Goal: Information Seeking & Learning: Understand process/instructions

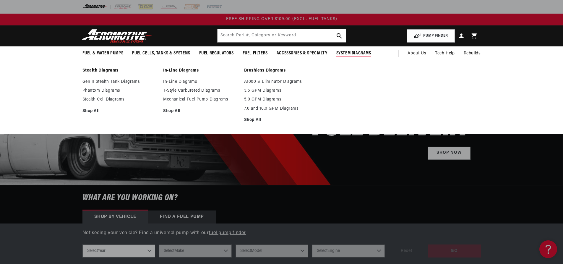
click at [278, 52] on span "System Diagrams" at bounding box center [353, 53] width 35 height 6
click at [271, 82] on link "A1000 & Eliminator Diagrams" at bounding box center [281, 81] width 75 height 5
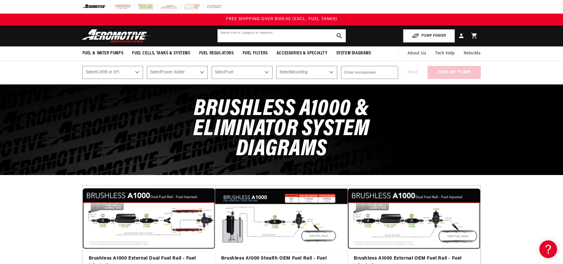
click at [236, 37] on input "text" at bounding box center [282, 35] width 128 height 13
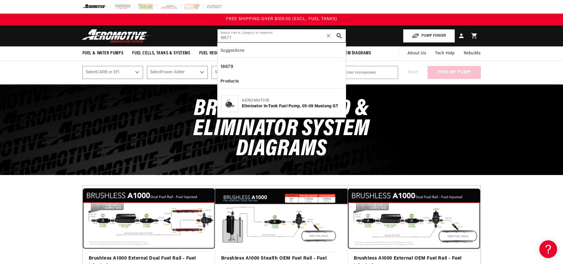
type input "18677"
click at [222, 107] on img at bounding box center [230, 103] width 17 height 11
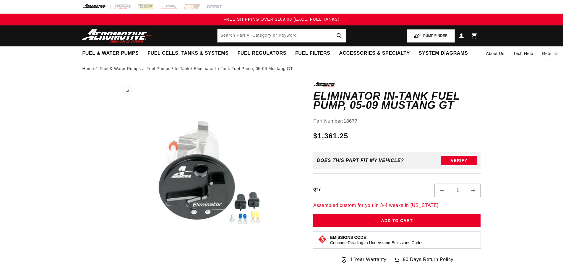
click at [115, 264] on button "Open media 1 in modal" at bounding box center [115, 269] width 0 height 0
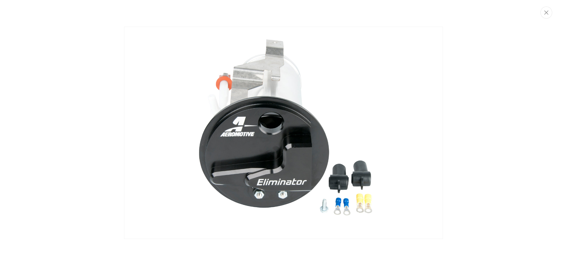
click at [323, 159] on img "Media gallery" at bounding box center [283, 133] width 319 height 212
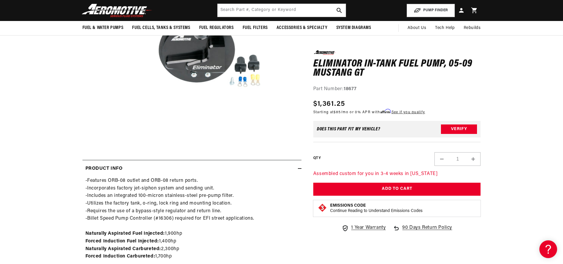
scroll to position [19, 0]
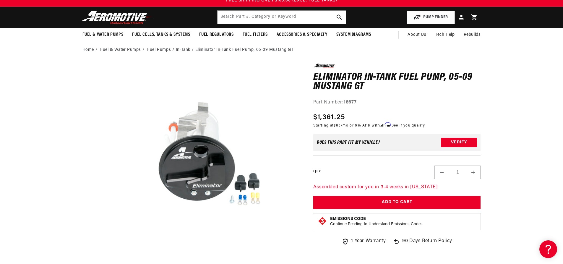
click at [88, 156] on media-gallery "Skip to product information Open media 1 in modal Watch Video" at bounding box center [191, 165] width 219 height 202
click at [115, 250] on button "Open media 1 in modal" at bounding box center [115, 250] width 0 height 0
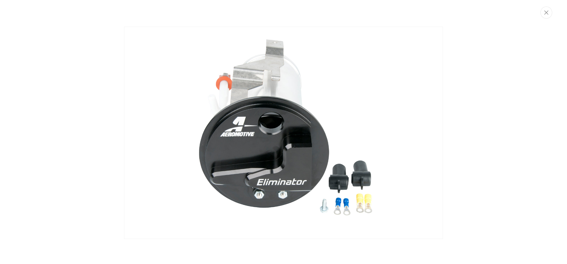
click at [269, 141] on img "Media gallery" at bounding box center [283, 133] width 319 height 212
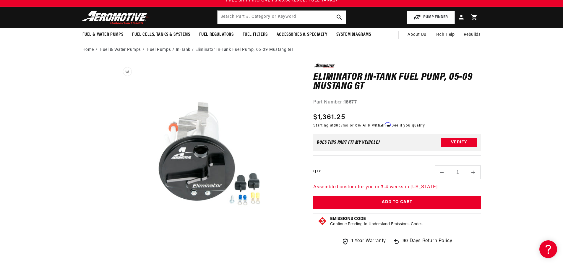
click at [115, 250] on button "Open media 1 in modal" at bounding box center [115, 250] width 0 height 0
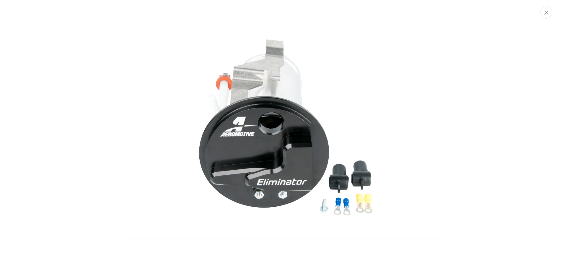
click at [230, 146] on img "Media gallery" at bounding box center [283, 133] width 319 height 212
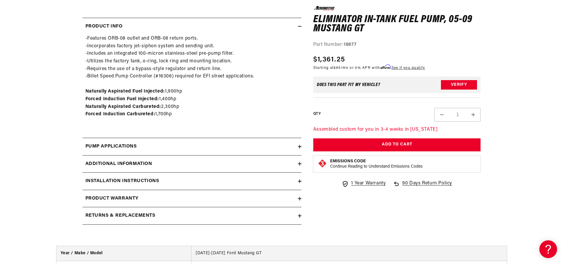
scroll to position [285, 0]
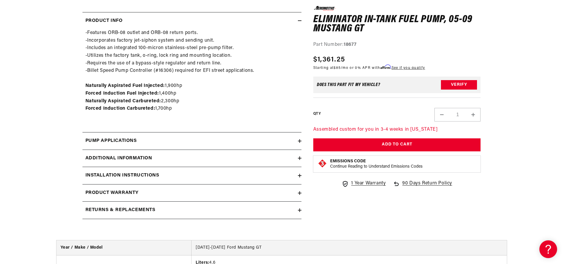
click at [299, 144] on summary "Pump Applications" at bounding box center [191, 140] width 219 height 17
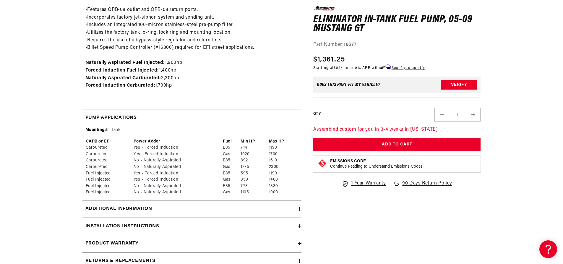
scroll to position [344, 0]
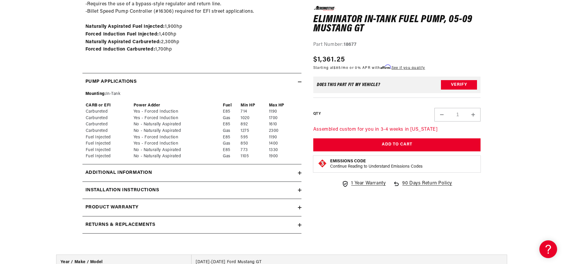
click at [299, 170] on summary "Additional information" at bounding box center [191, 172] width 219 height 17
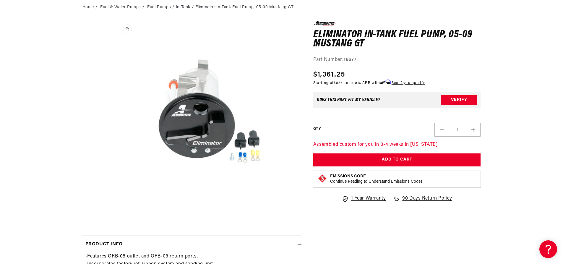
scroll to position [0, 0]
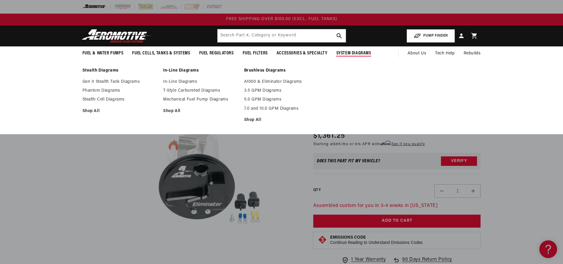
click at [350, 54] on span "System Diagrams" at bounding box center [353, 53] width 35 height 6
click at [183, 82] on link "In-Line Diagrams" at bounding box center [200, 81] width 75 height 5
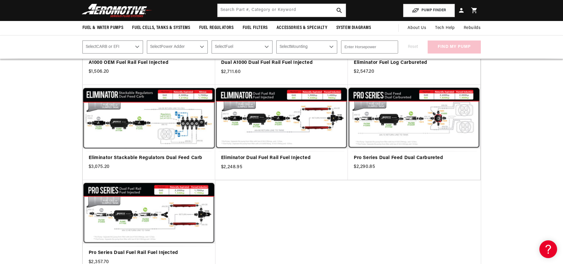
scroll to position [355, 0]
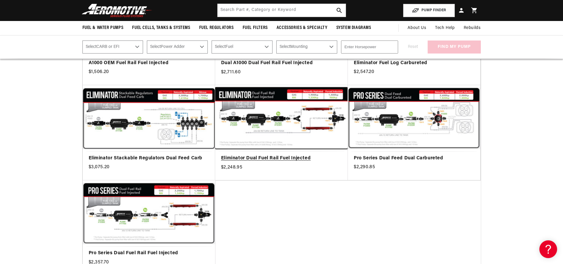
click at [273, 155] on link "Eliminator Dual Fuel Rail Fuel Injected" at bounding box center [281, 159] width 121 height 8
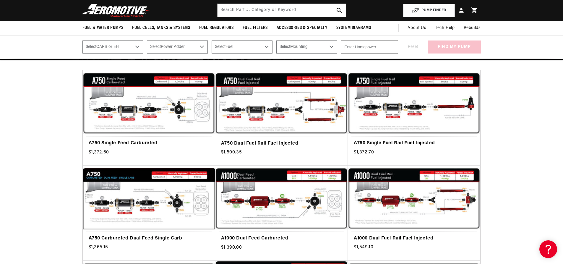
scroll to position [59, 0]
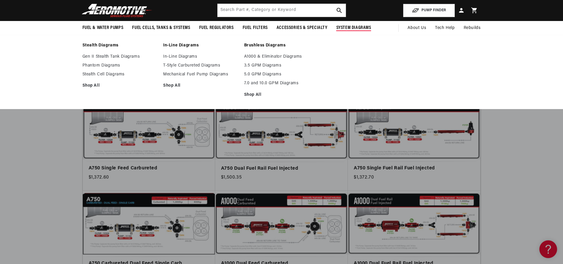
click at [342, 27] on span "System Diagrams" at bounding box center [353, 28] width 35 height 6
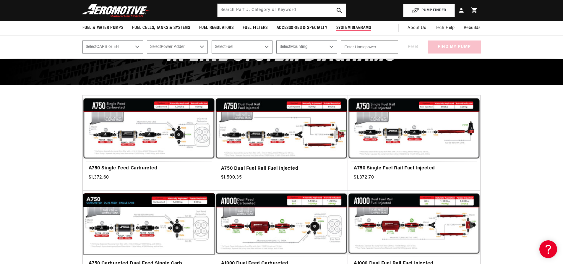
click at [344, 28] on span "System Diagrams" at bounding box center [353, 28] width 35 height 6
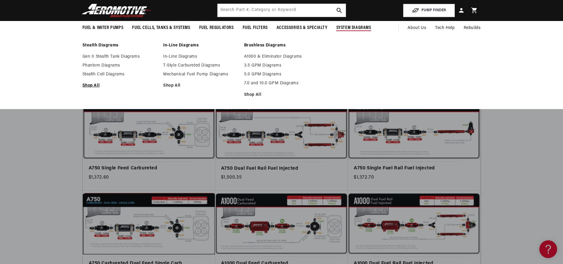
drag, startPoint x: 87, startPoint y: 84, endPoint x: 91, endPoint y: 85, distance: 3.5
click at [87, 85] on link "Shop All" at bounding box center [119, 85] width 75 height 5
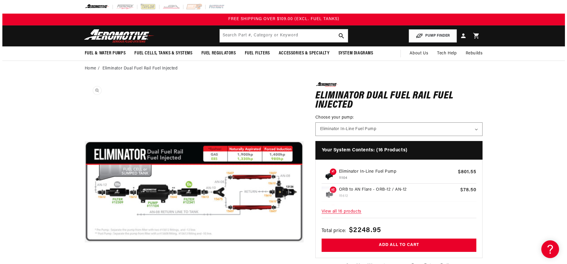
scroll to position [0, 0]
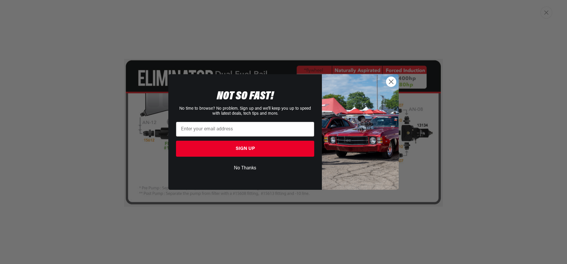
click at [394, 83] on circle "Close dialog" at bounding box center [392, 82] width 10 height 10
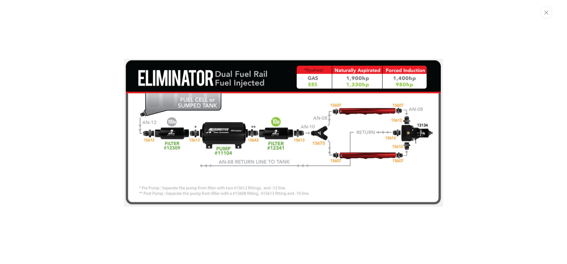
click at [228, 43] on div "Media gallery" at bounding box center [283, 132] width 567 height 264
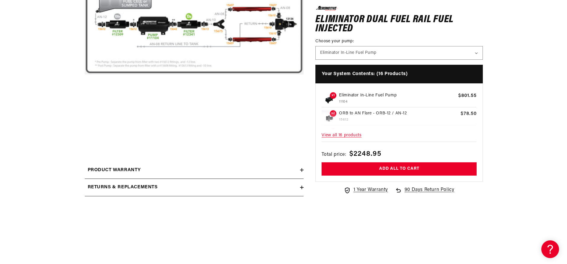
scroll to position [169, 0]
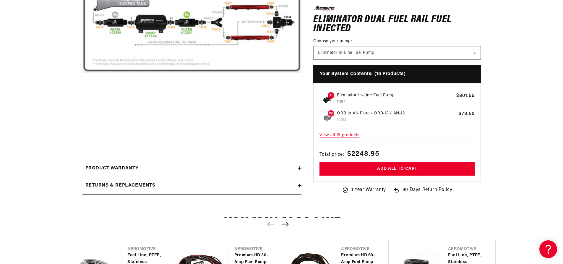
click at [82, 132] on button "Open media 1 in modal" at bounding box center [82, 132] width 0 height 0
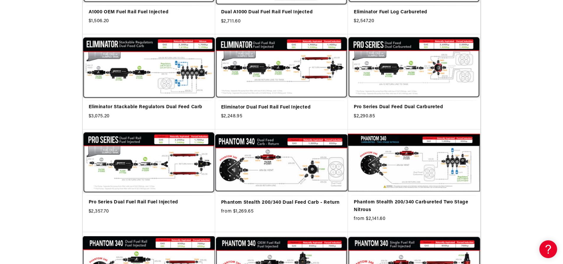
scroll to position [621, 0]
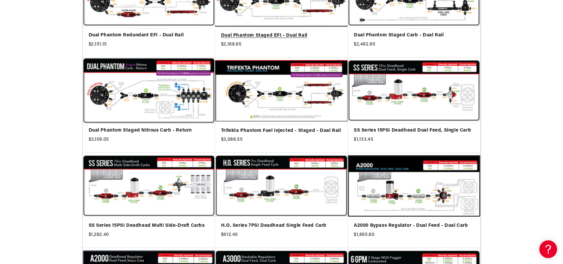
scroll to position [1182, 0]
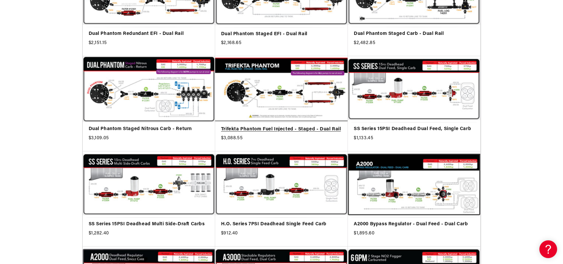
click at [277, 126] on link "Trifekta Phantom Fuel Injected - Staged - Dual Rail" at bounding box center [281, 130] width 121 height 8
